Goal: Check status

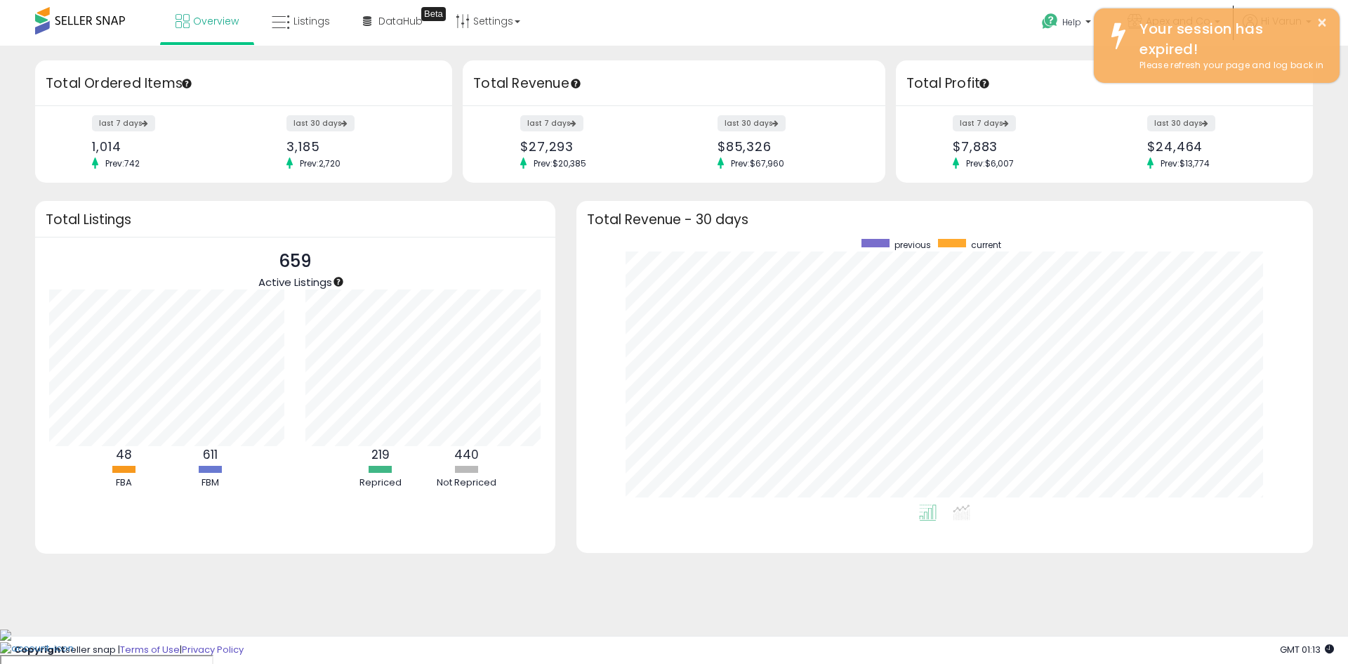
scroll to position [265, 709]
